Goal: Find specific page/section: Find specific page/section

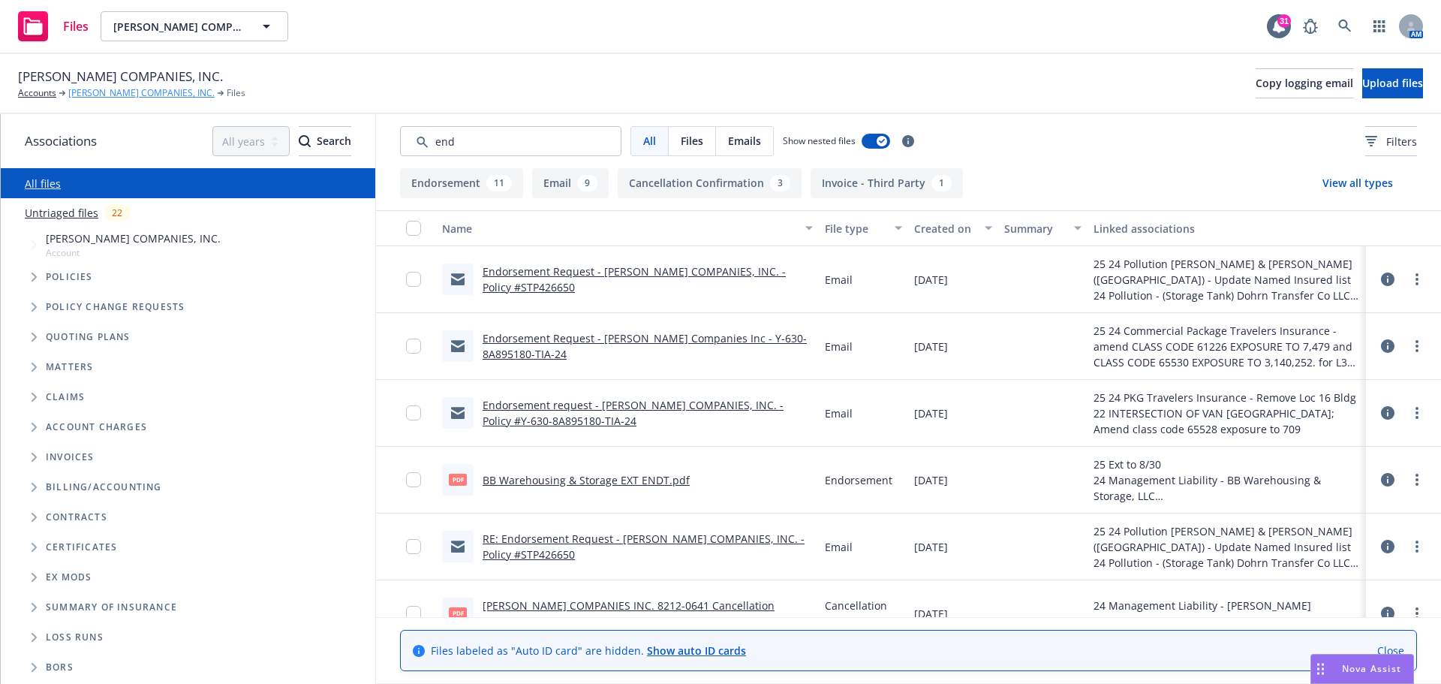
click at [111, 93] on link "[PERSON_NAME] COMPANIES, INC." at bounding box center [141, 93] width 146 height 14
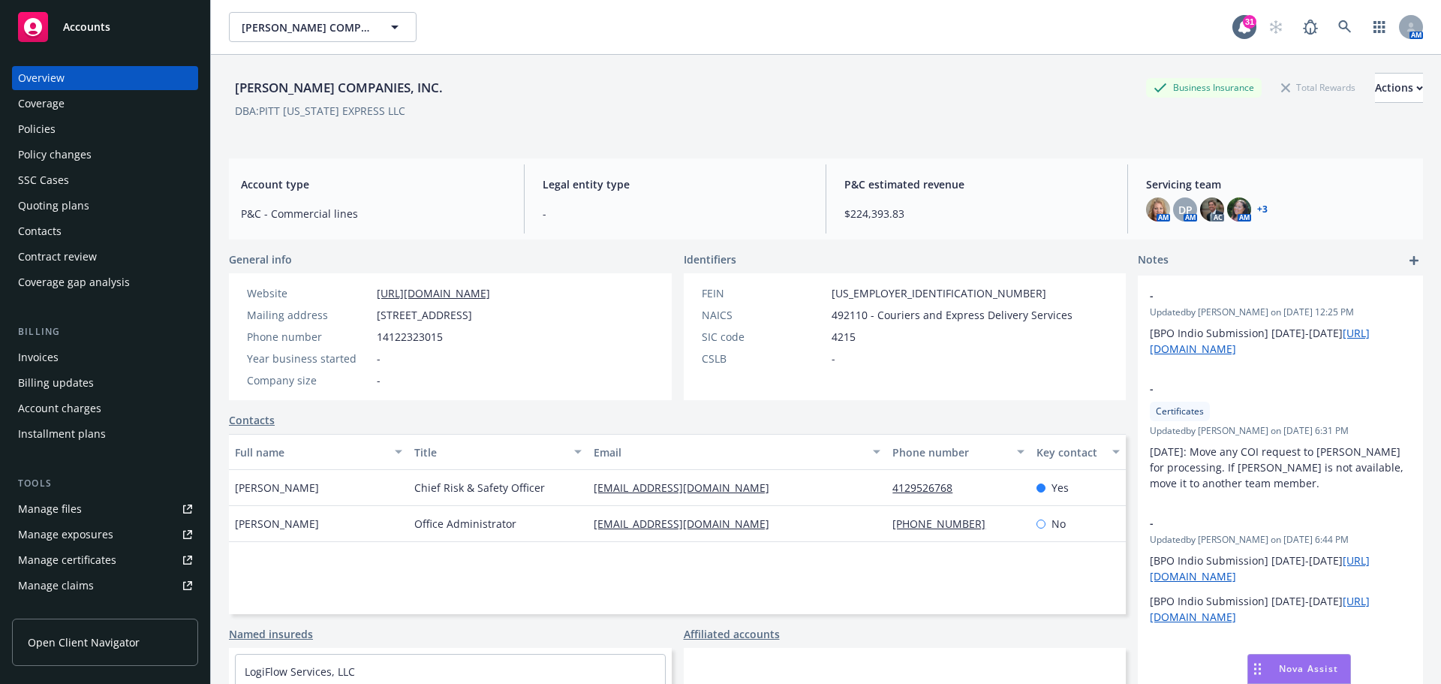
click at [46, 131] on div "Policies" at bounding box center [37, 129] width 38 height 24
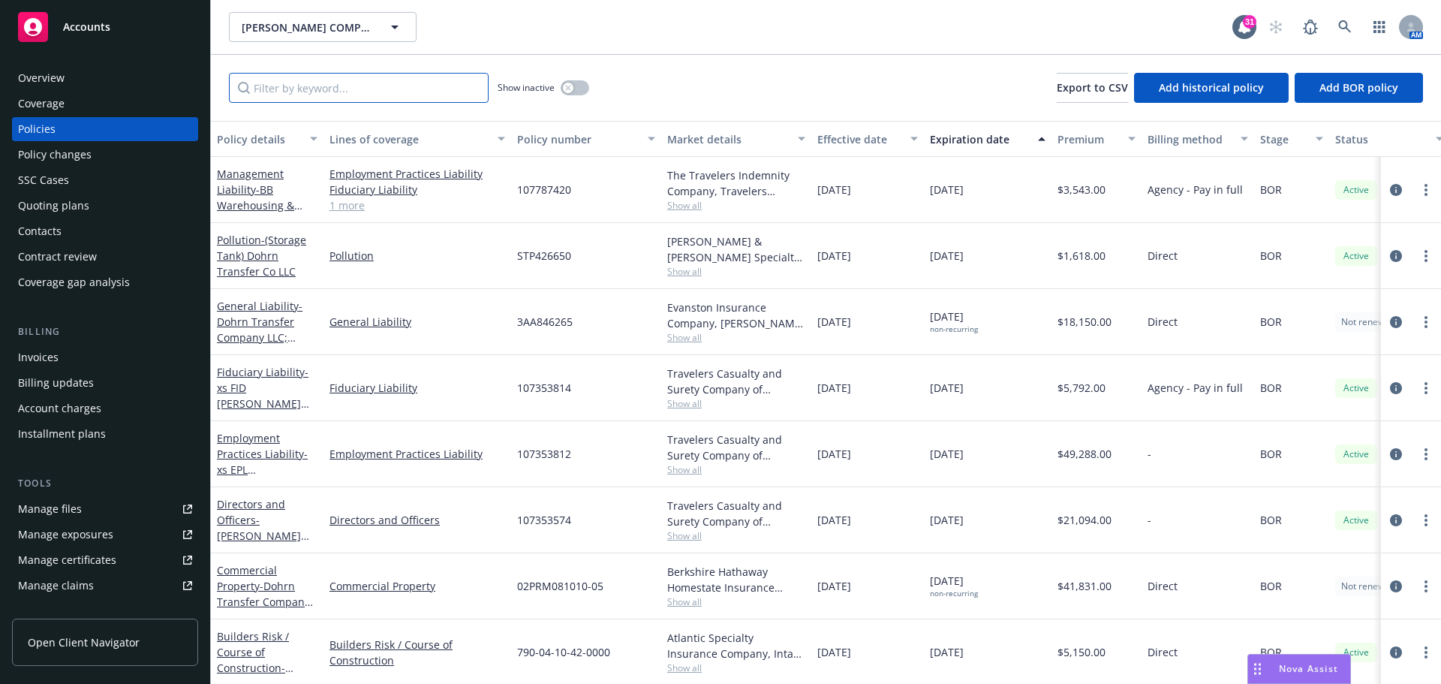
click at [308, 98] on input "Filter by keyword..." at bounding box center [359, 88] width 260 height 30
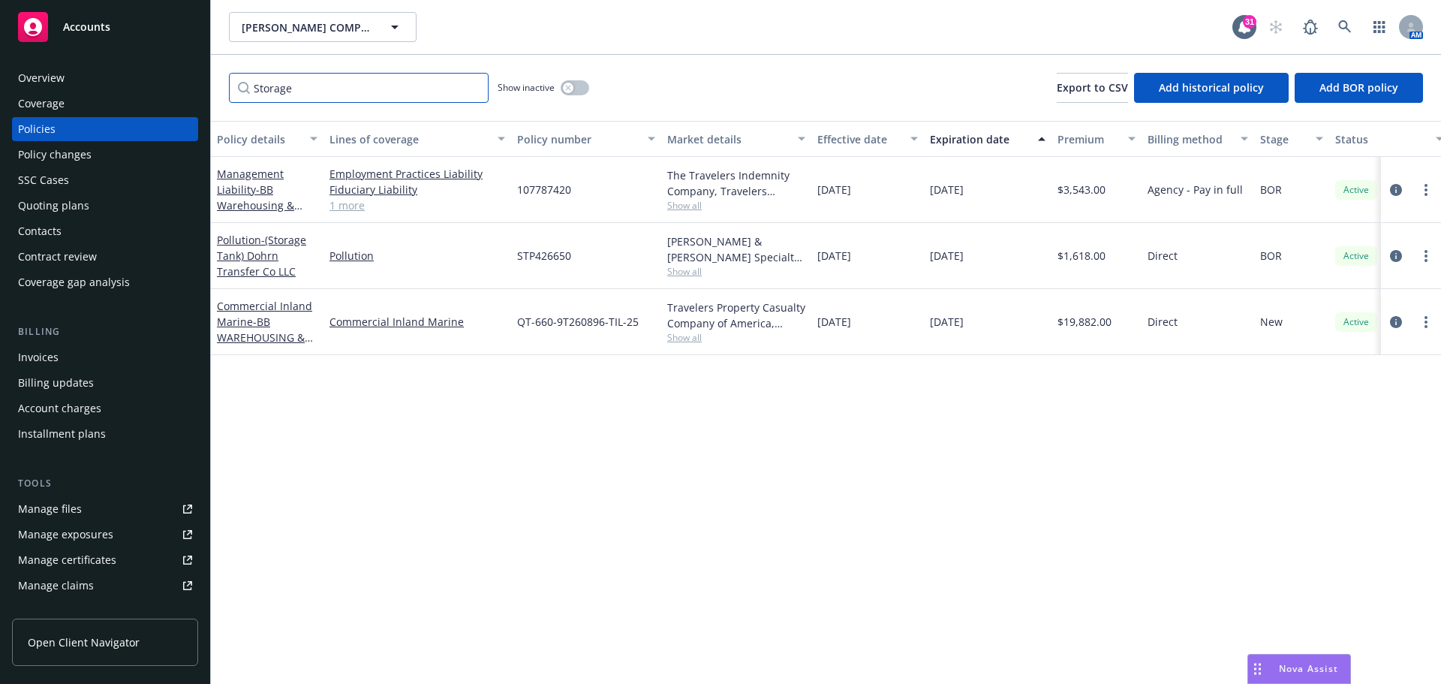
type input "Storage"
